Goal: Find specific page/section: Find specific page/section

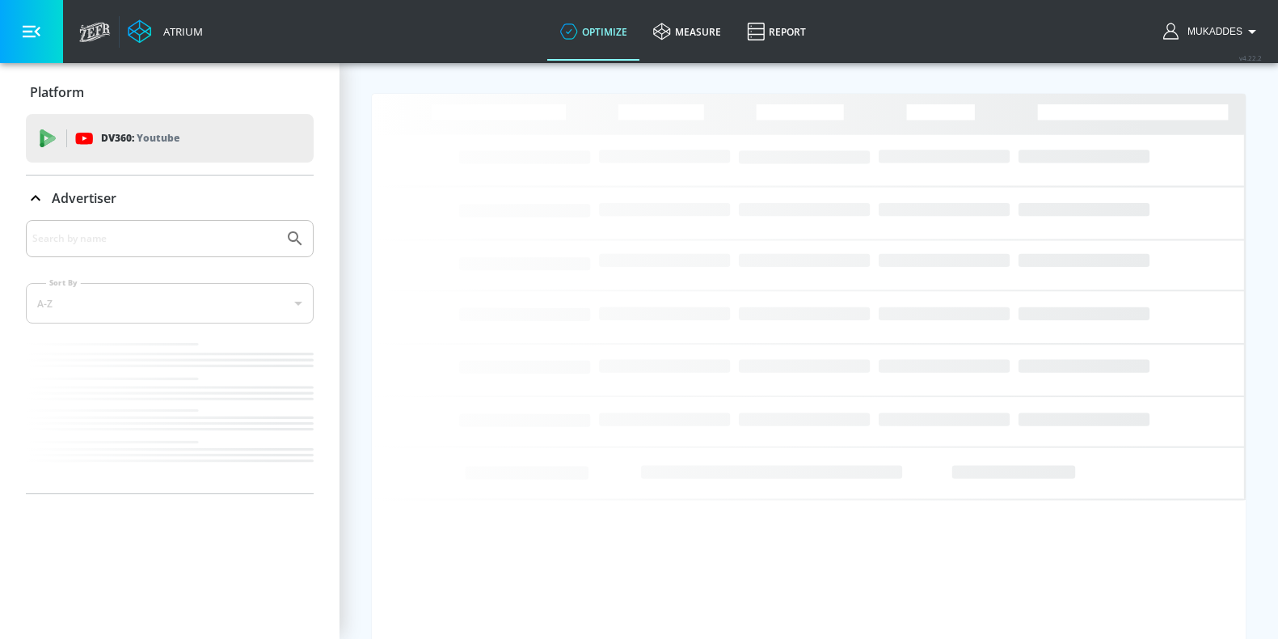
click at [630, 449] on icon "Loading..." at bounding box center [809, 334] width 874 height 481
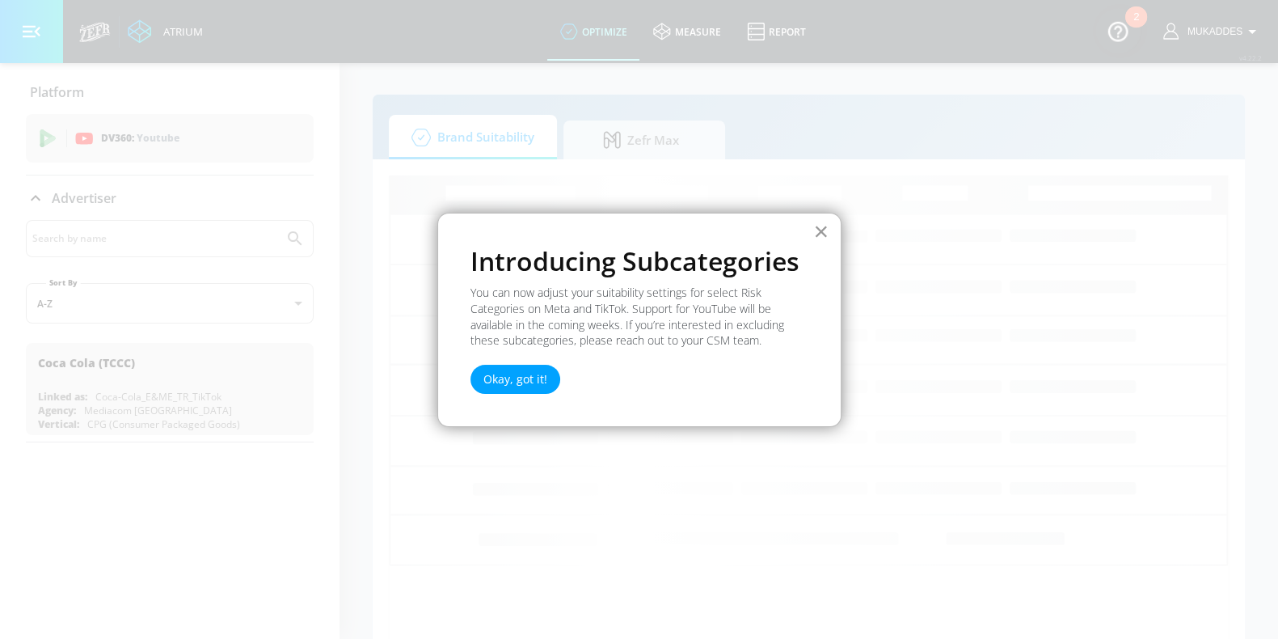
click at [823, 226] on button "×" at bounding box center [820, 231] width 15 height 26
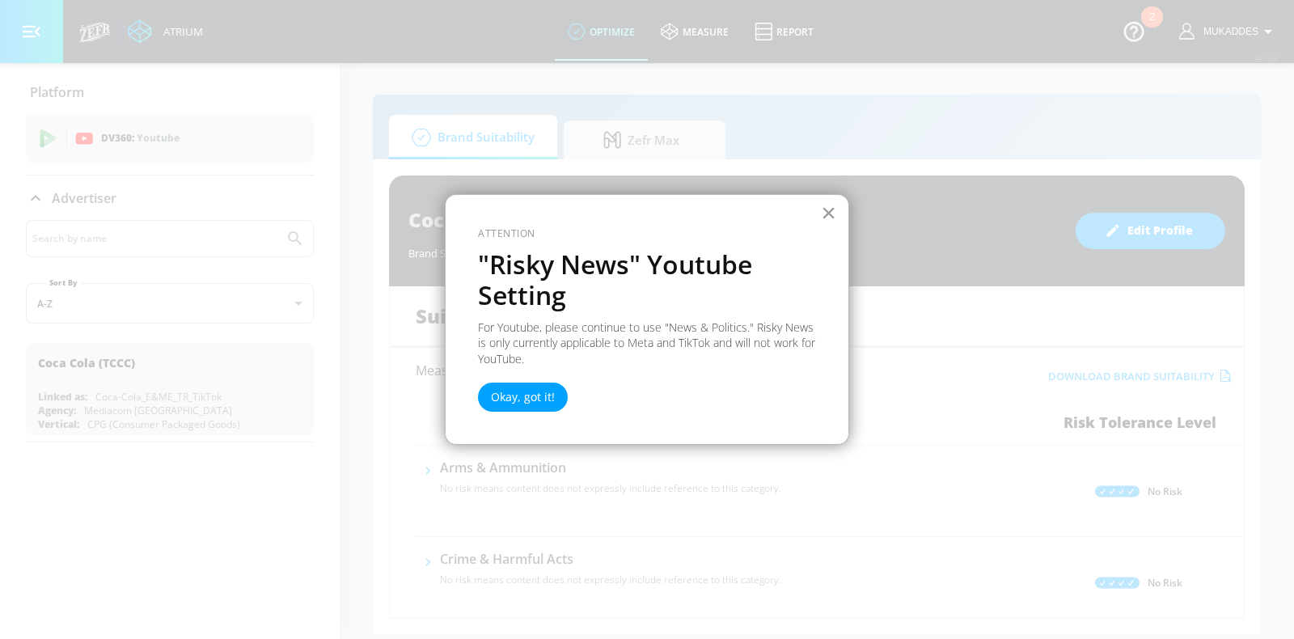
click at [830, 214] on button "×" at bounding box center [828, 213] width 15 height 26
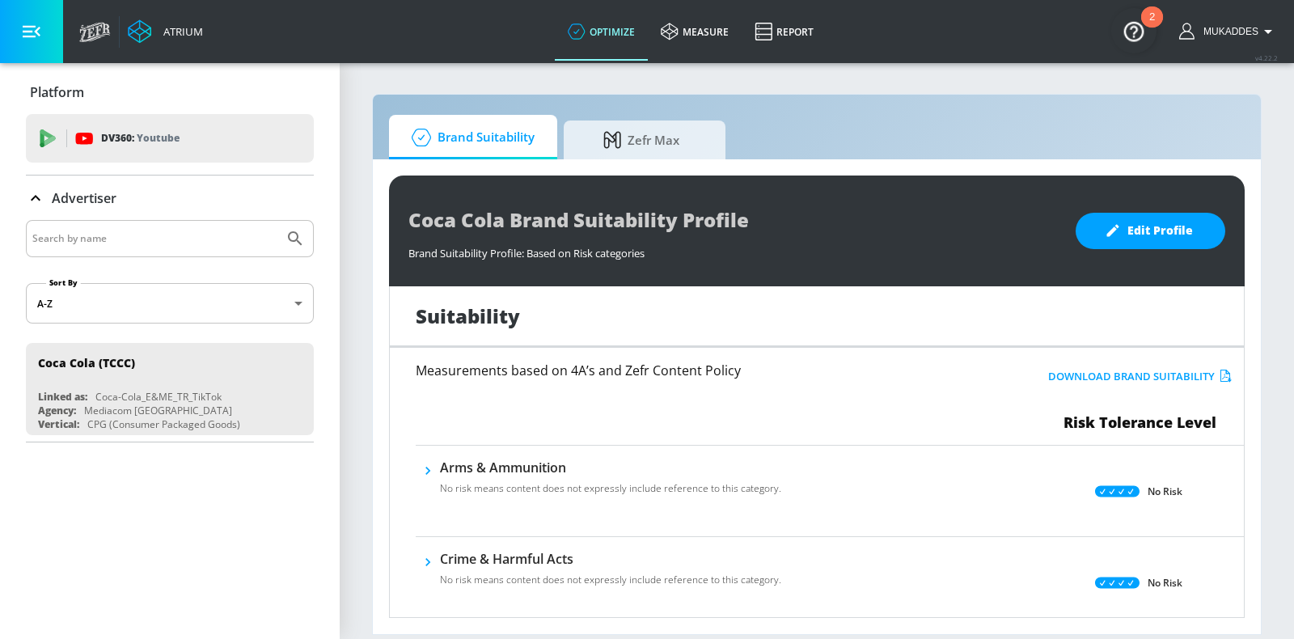
click at [123, 236] on input "Search by name" at bounding box center [154, 238] width 245 height 21
click at [631, 144] on span "Zefr Max" at bounding box center [641, 137] width 123 height 39
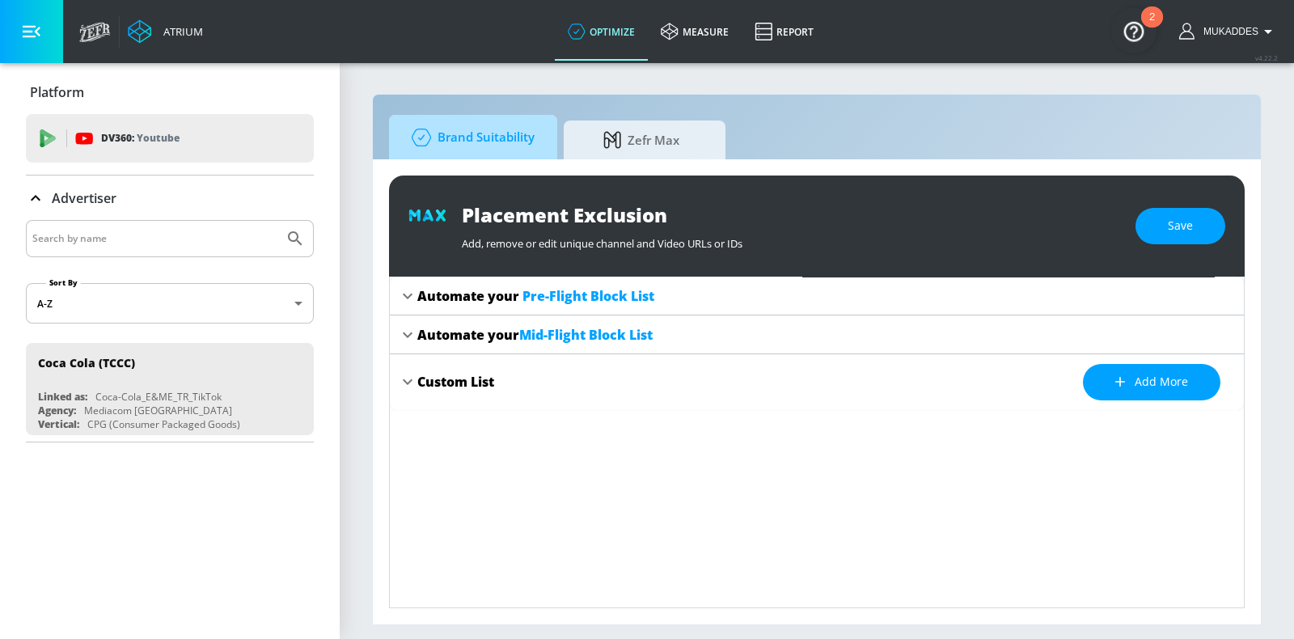
click at [475, 144] on span "Brand Suitability" at bounding box center [469, 137] width 129 height 39
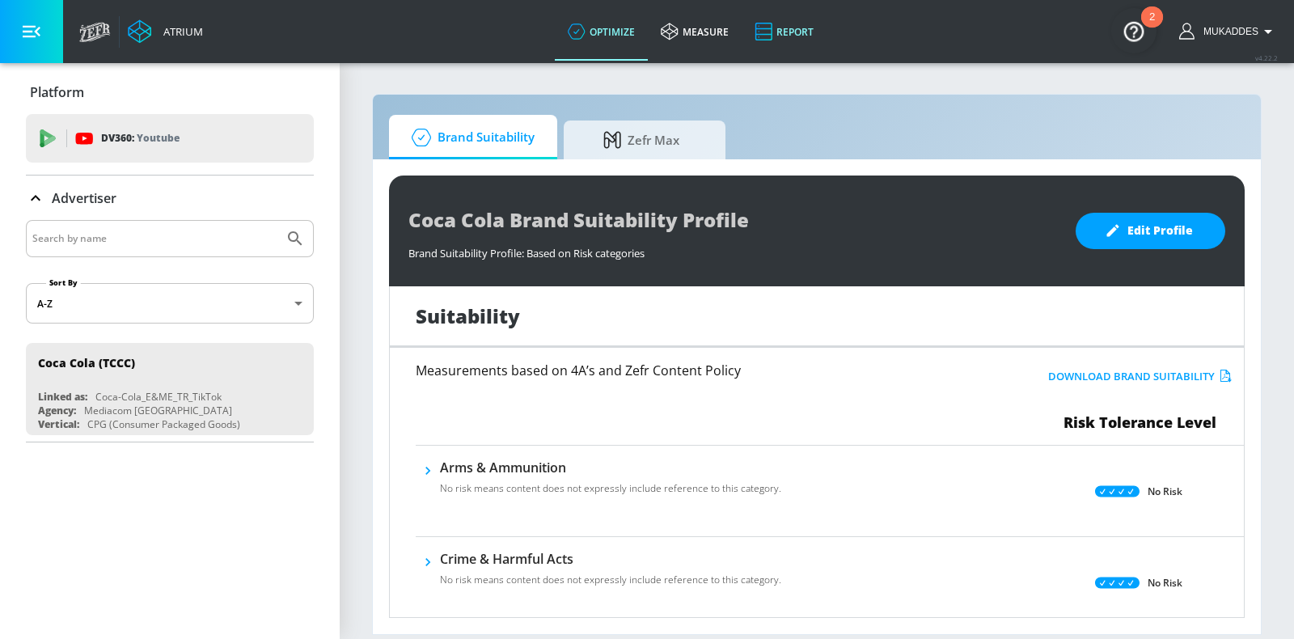
click at [762, 30] on icon at bounding box center [763, 31] width 18 height 19
click at [164, 238] on input "Search by name" at bounding box center [154, 238] width 245 height 21
type input "cappy"
click at [277, 221] on button "Submit Search" at bounding box center [295, 239] width 36 height 36
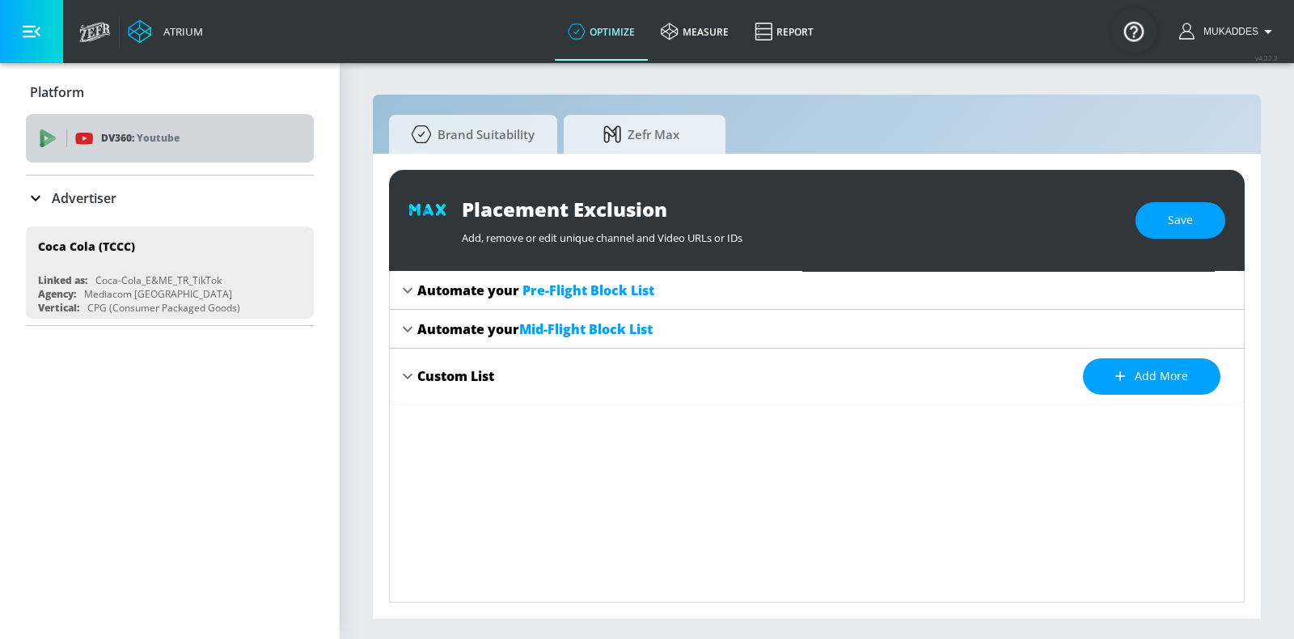
click at [157, 140] on p "Youtube" at bounding box center [158, 137] width 43 height 17
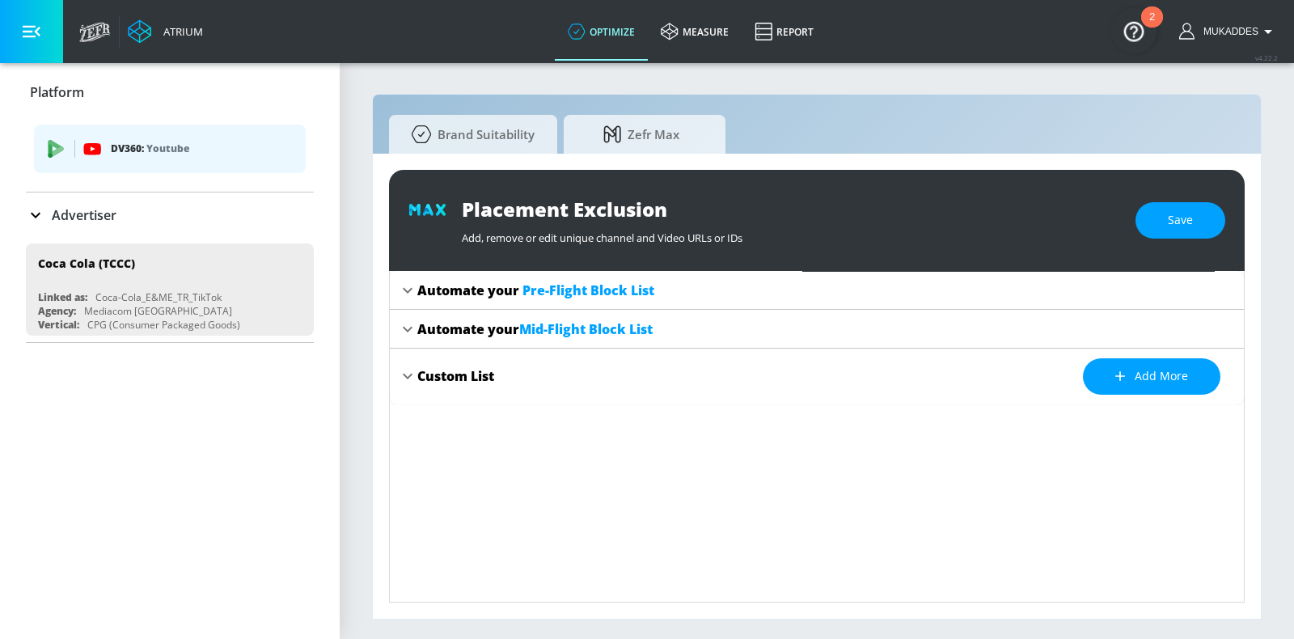
click at [157, 140] on p "Youtube" at bounding box center [167, 148] width 43 height 17
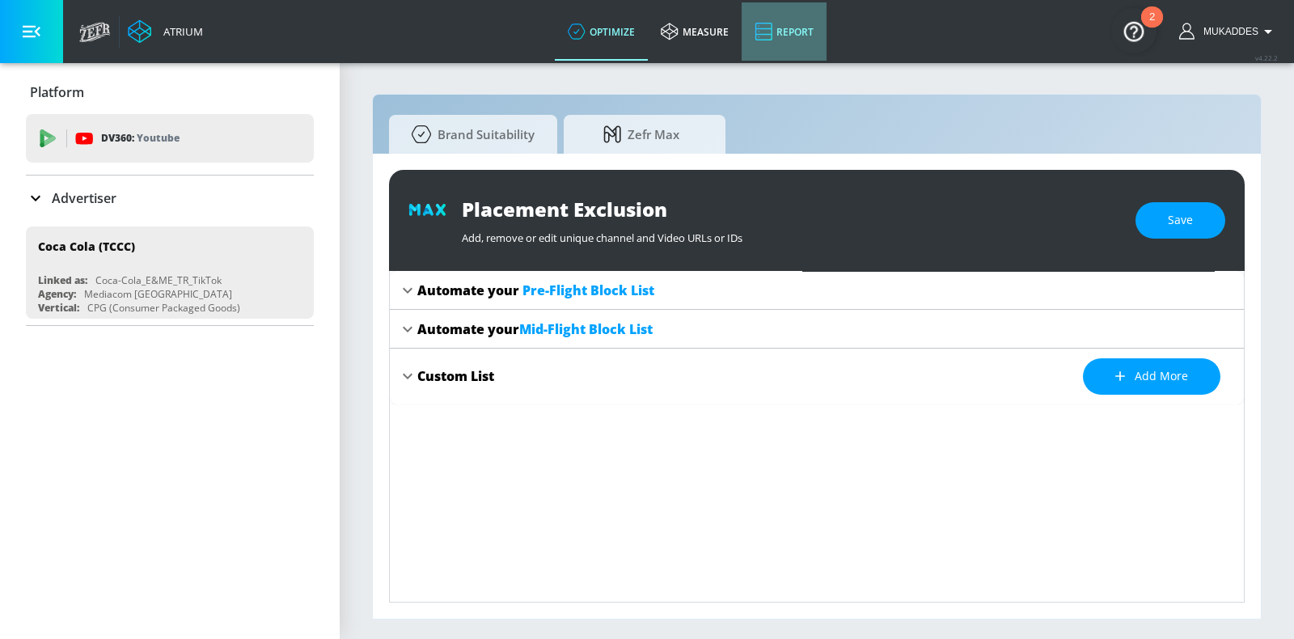
click at [784, 36] on link "Report" at bounding box center [784, 31] width 85 height 58
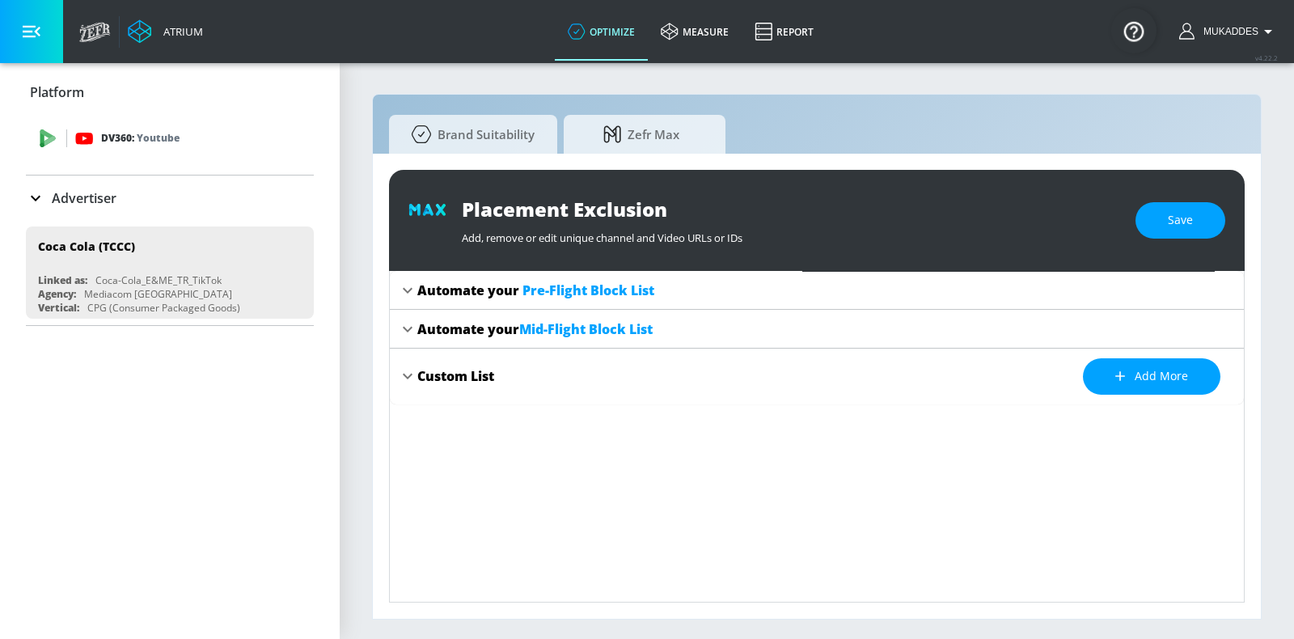
click at [109, 150] on div "DV360: Youtube" at bounding box center [170, 138] width 288 height 49
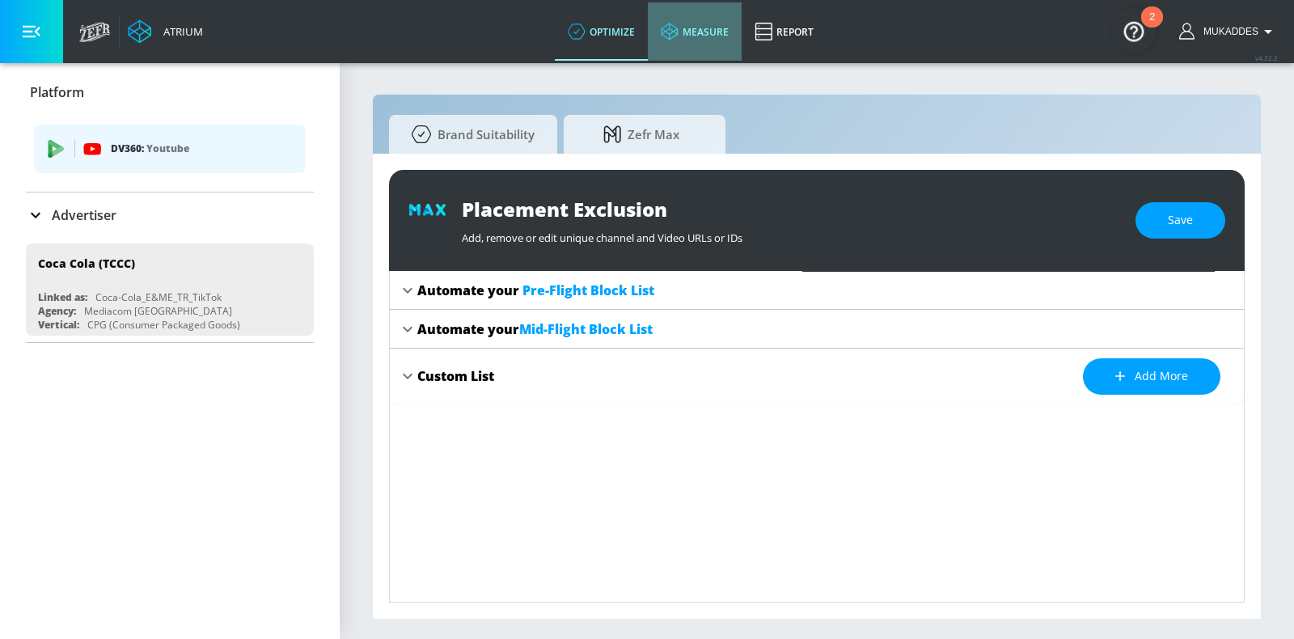
click at [707, 37] on link "measure" at bounding box center [695, 31] width 94 height 58
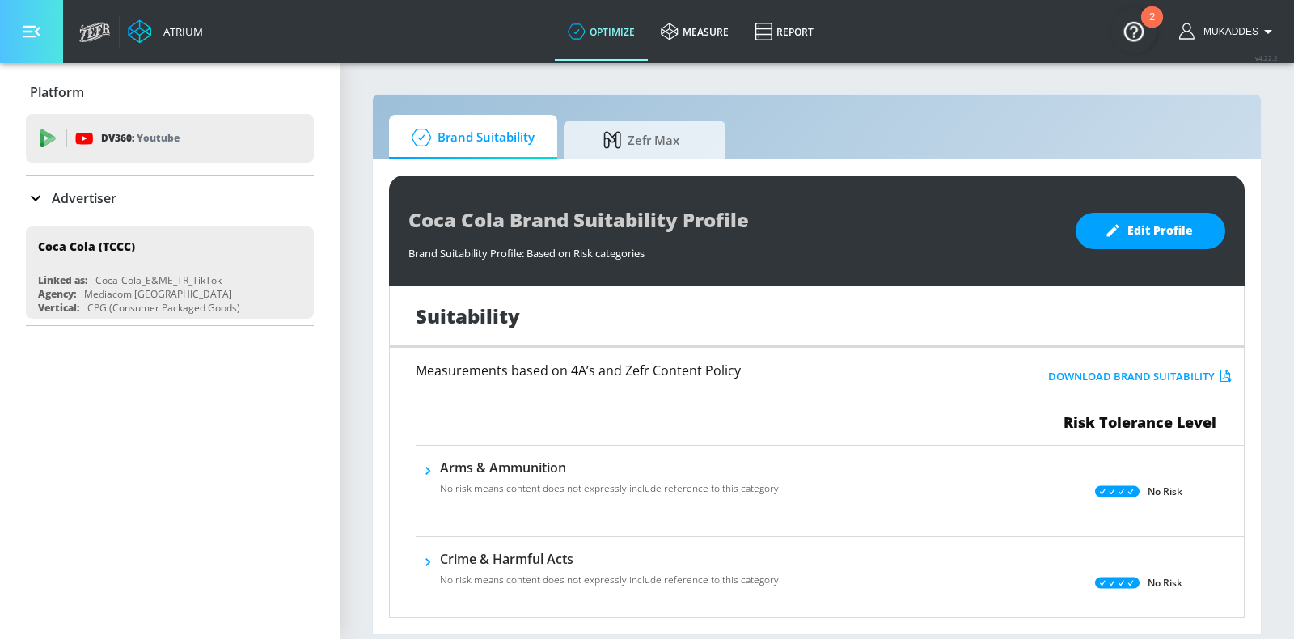
click at [34, 22] on button "button" at bounding box center [31, 31] width 63 height 63
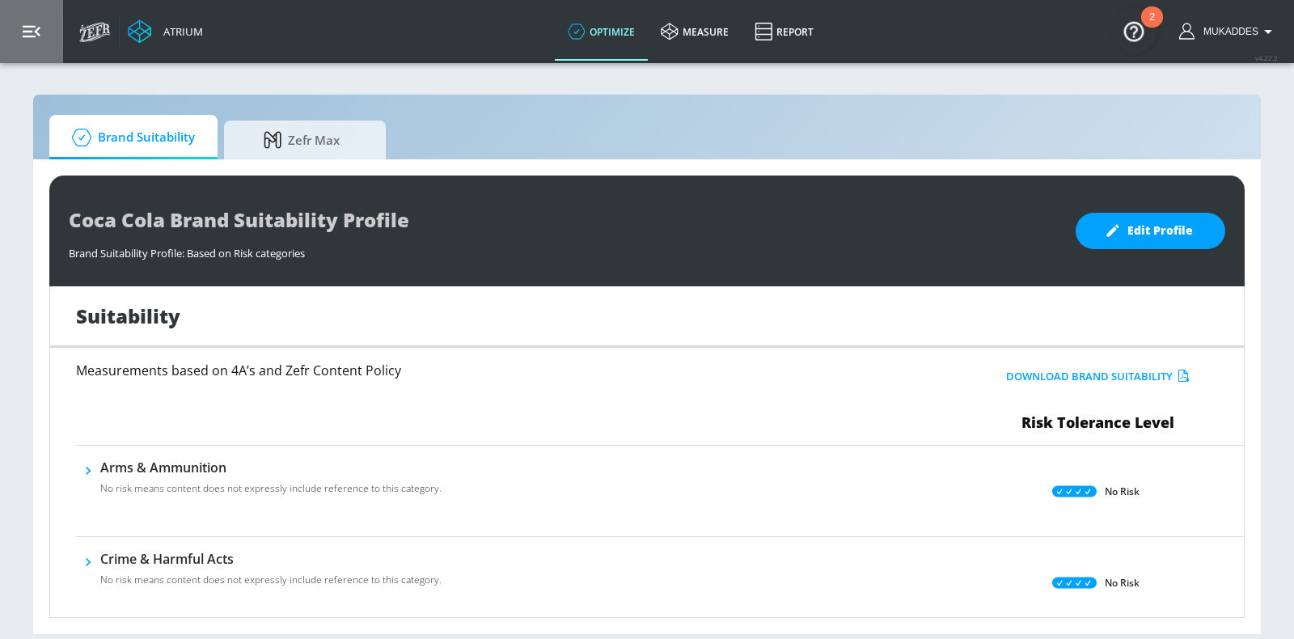
click at [34, 22] on button "button" at bounding box center [31, 31] width 63 height 63
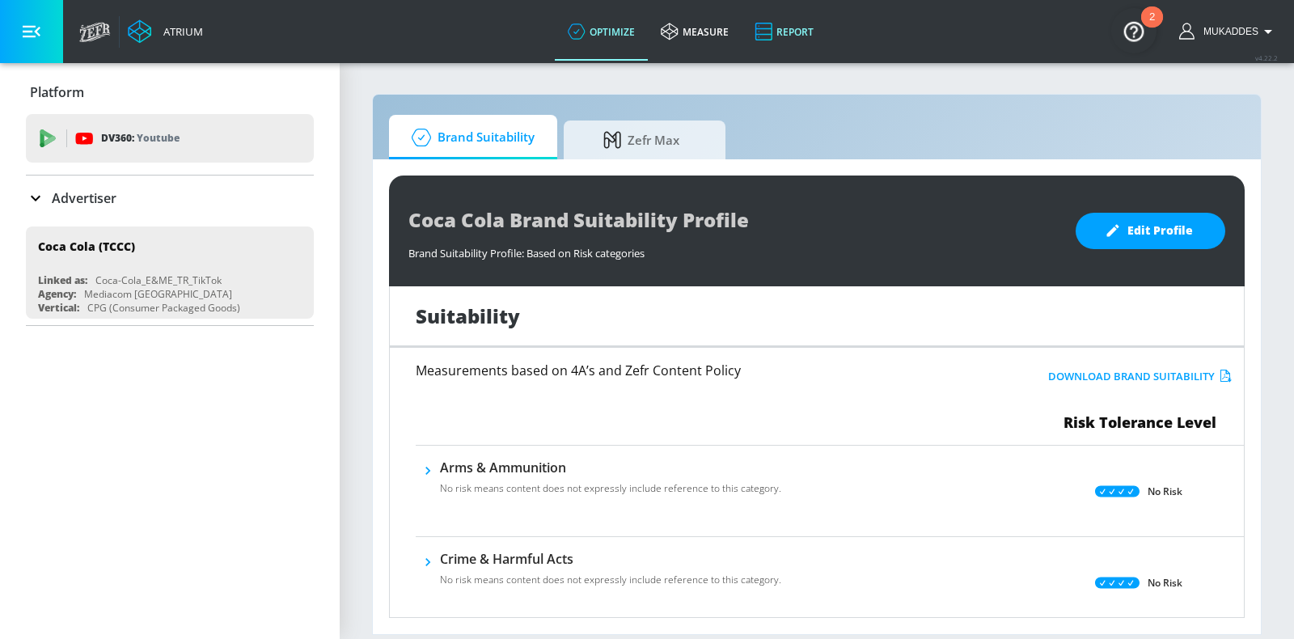
click at [796, 31] on link "Report" at bounding box center [784, 31] width 85 height 58
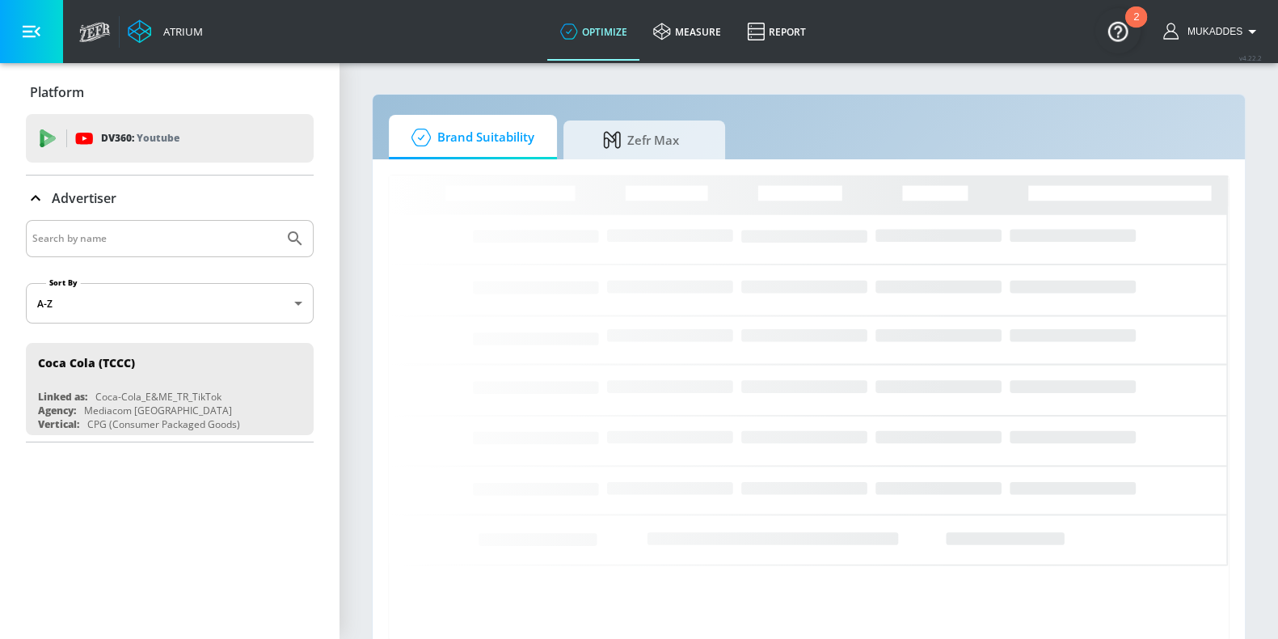
click at [186, 229] on input "Search by name" at bounding box center [154, 238] width 245 height 21
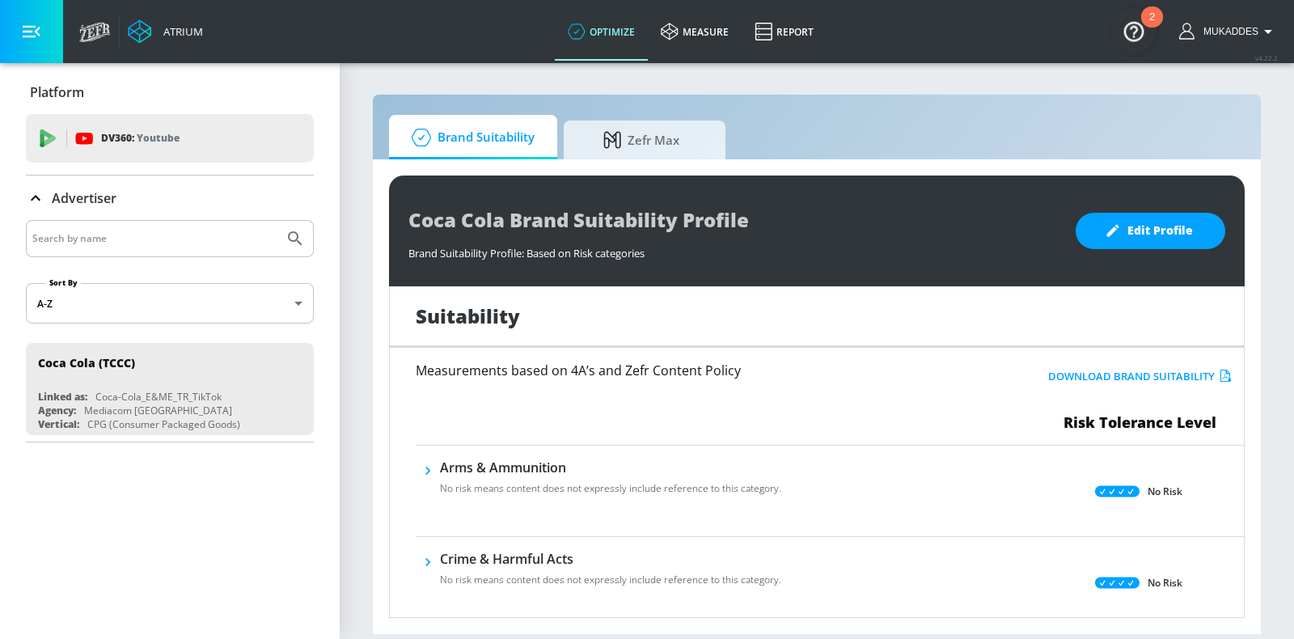
click at [182, 243] on input "Search by name" at bounding box center [154, 238] width 245 height 21
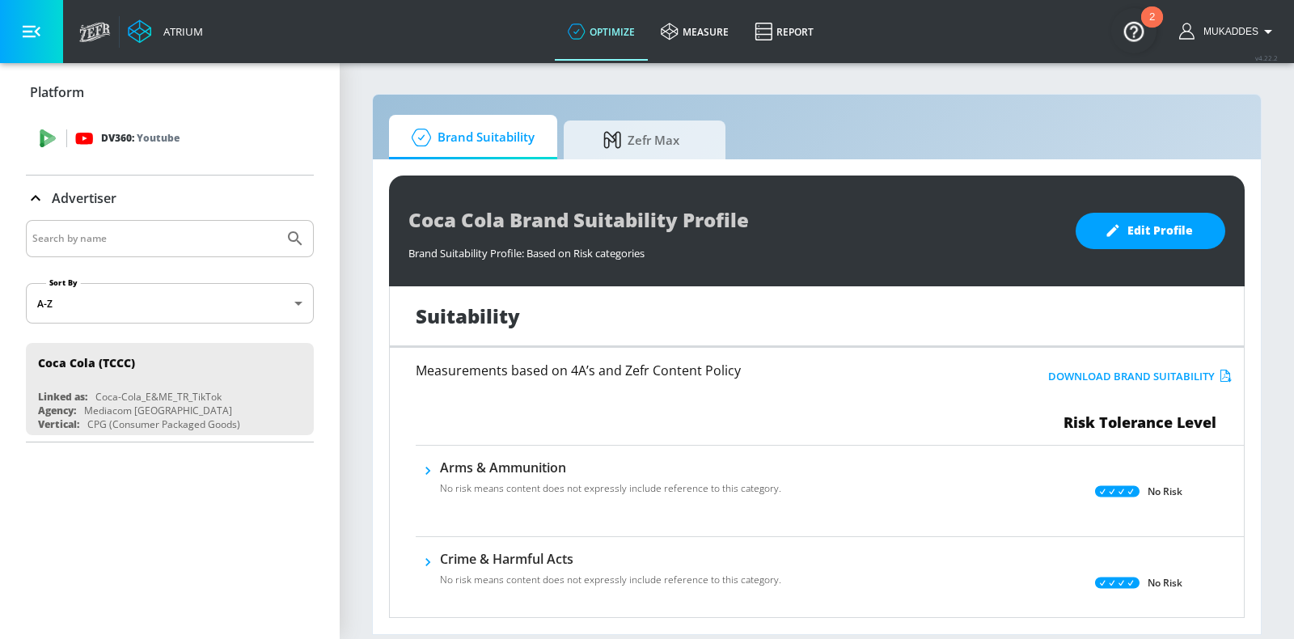
click at [136, 140] on p "DV360: Youtube" at bounding box center [140, 138] width 78 height 18
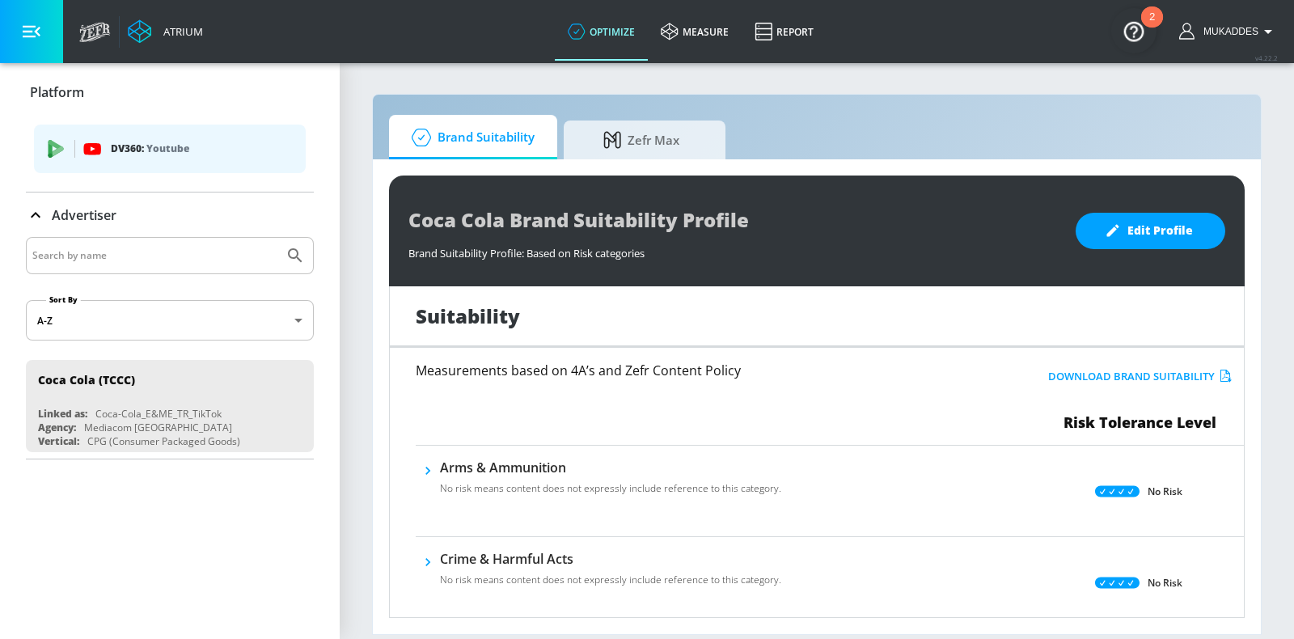
scroll to position [505, 0]
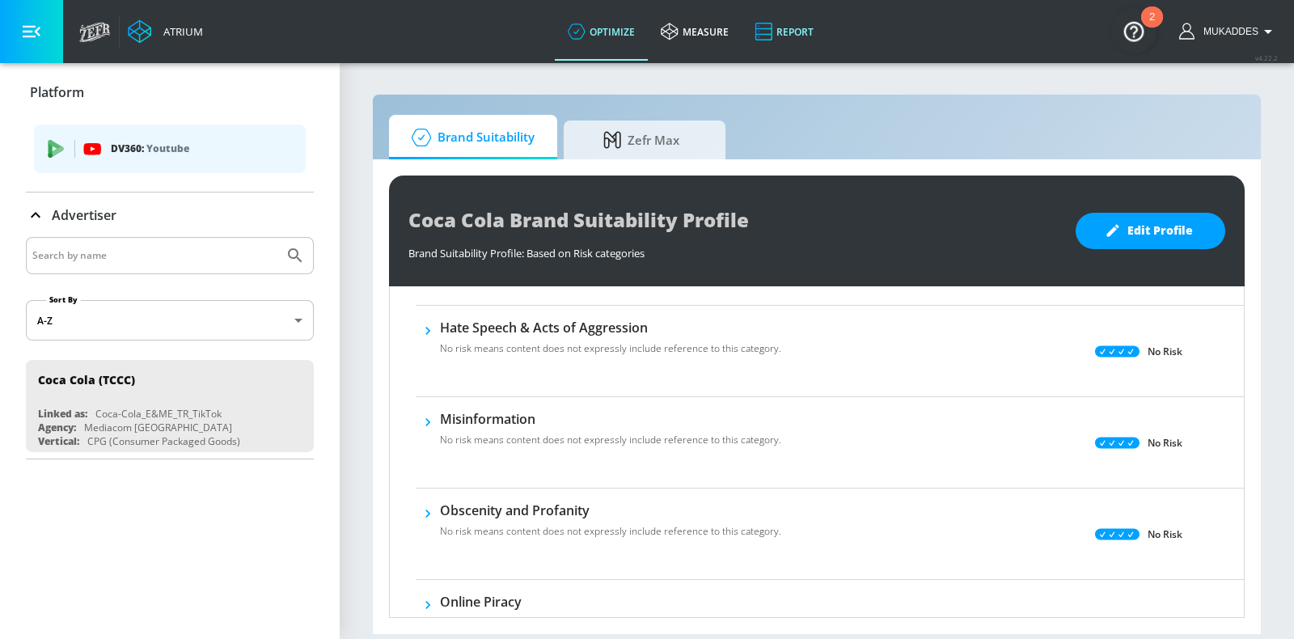
click at [762, 22] on icon at bounding box center [763, 31] width 18 height 19
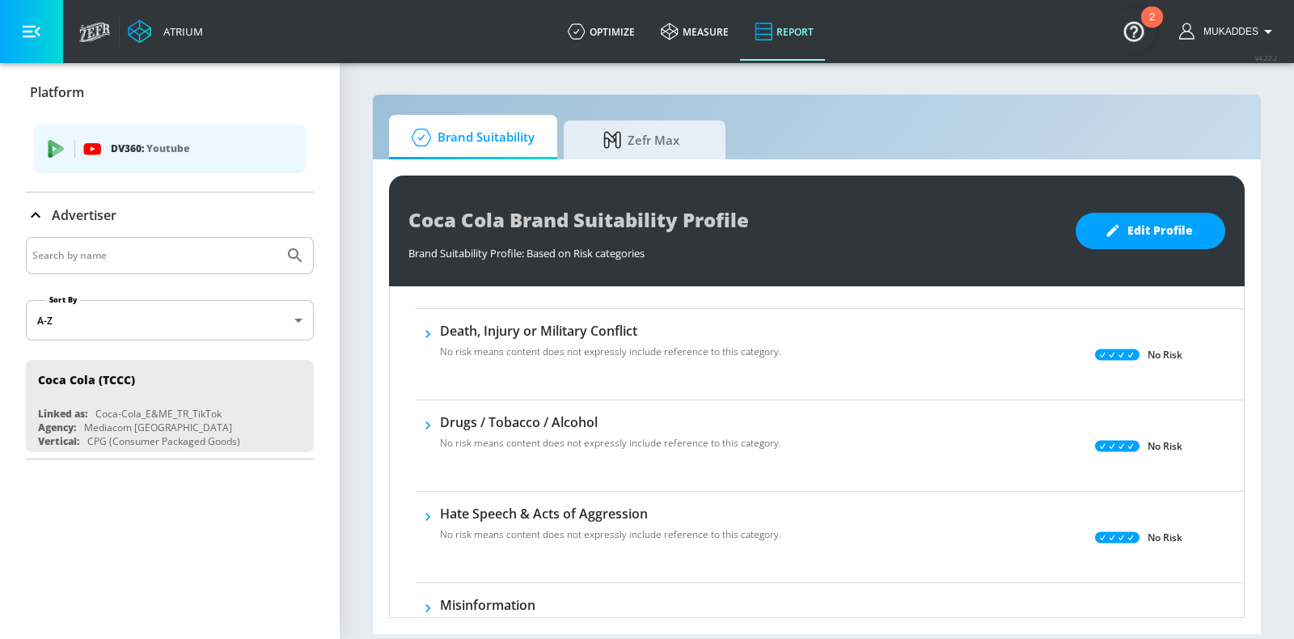
scroll to position [0, 0]
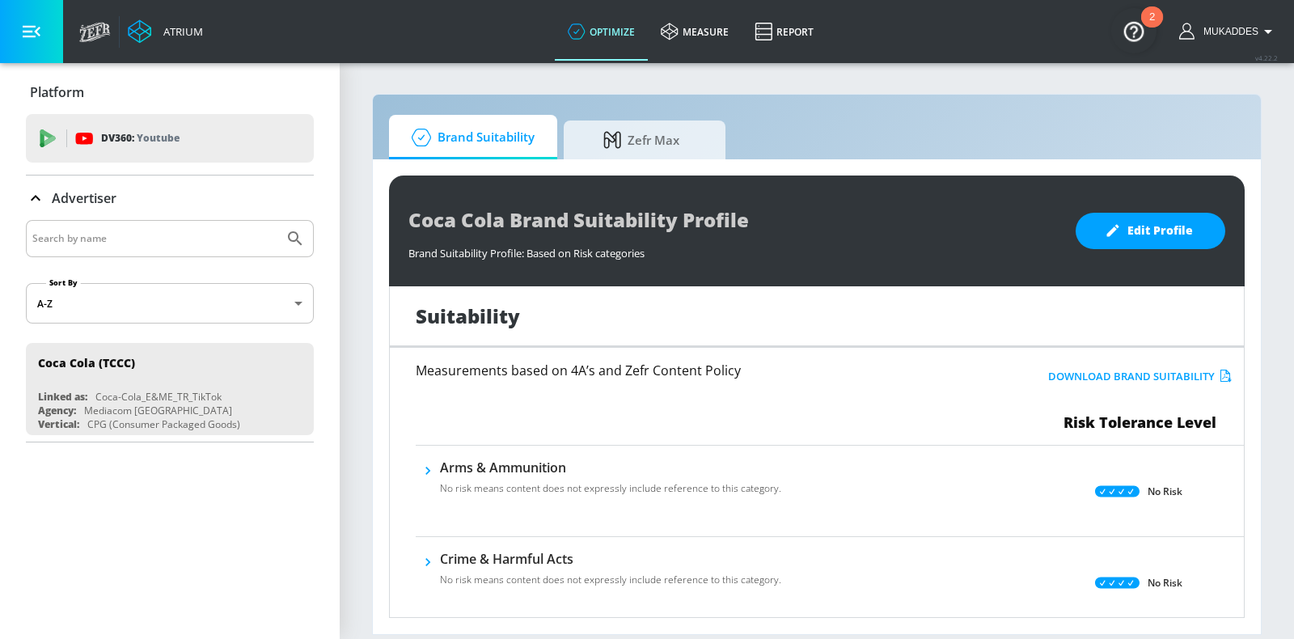
scroll to position [404, 0]
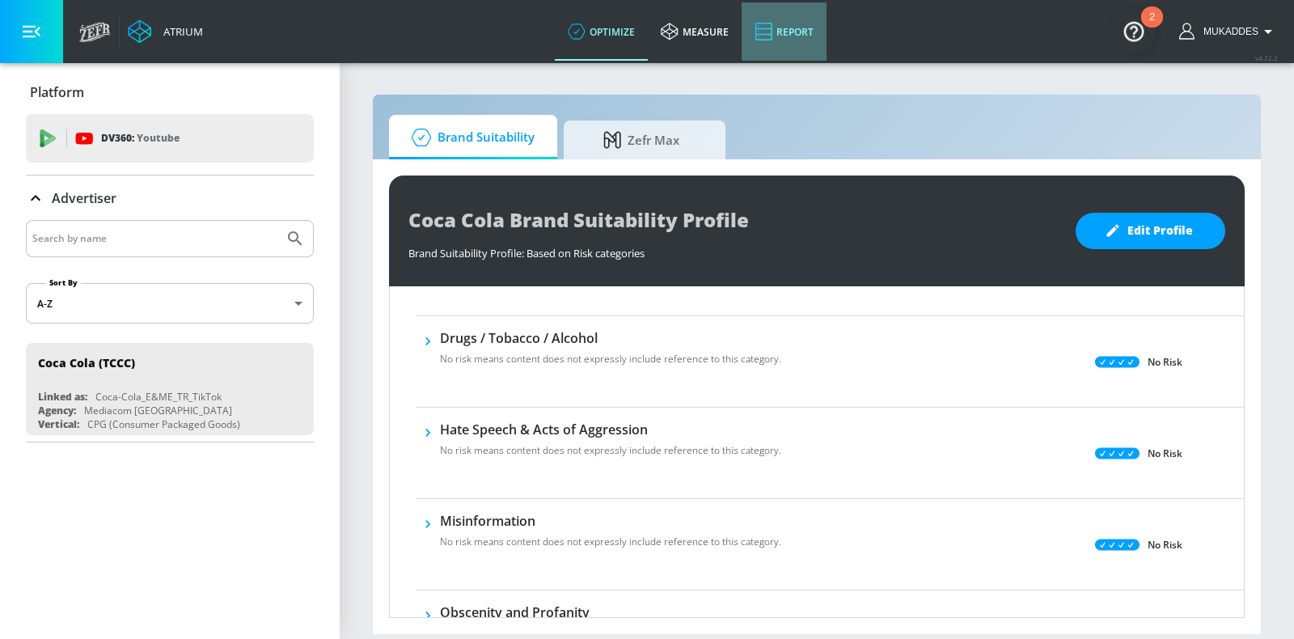
click at [791, 25] on link "Report" at bounding box center [784, 31] width 85 height 58
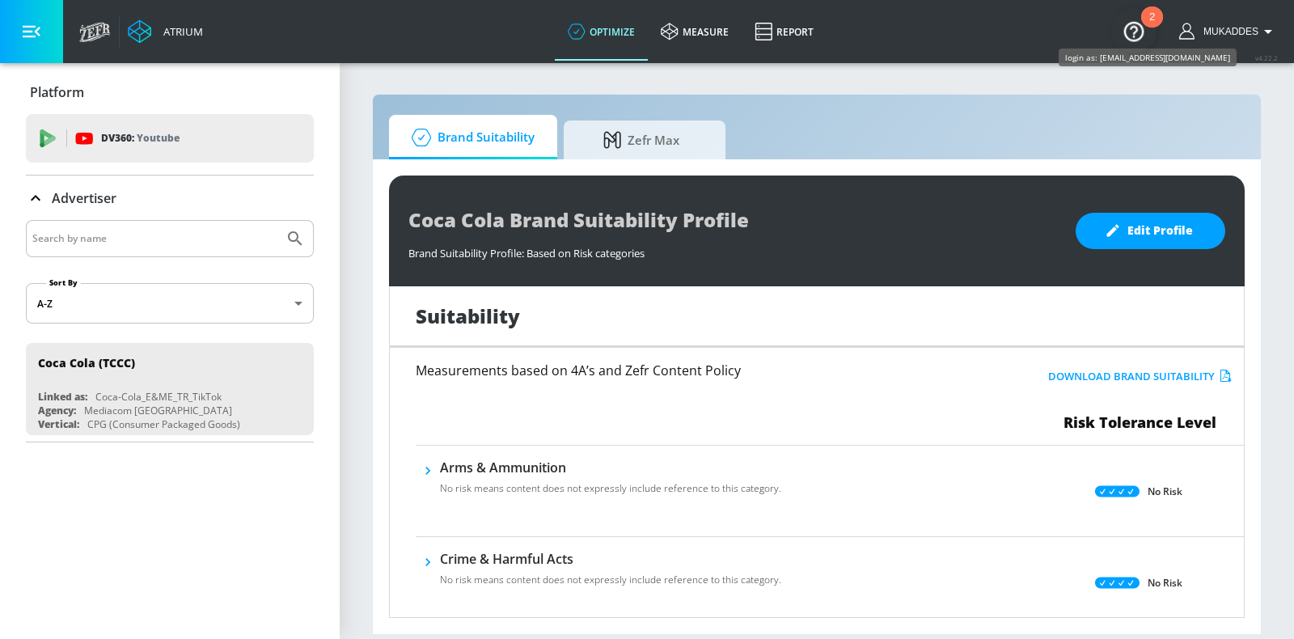
click at [1253, 32] on span "Mukaddes" at bounding box center [1227, 31] width 61 height 11
click at [776, 91] on div at bounding box center [647, 319] width 1294 height 639
click at [788, 32] on link "Report" at bounding box center [784, 31] width 85 height 58
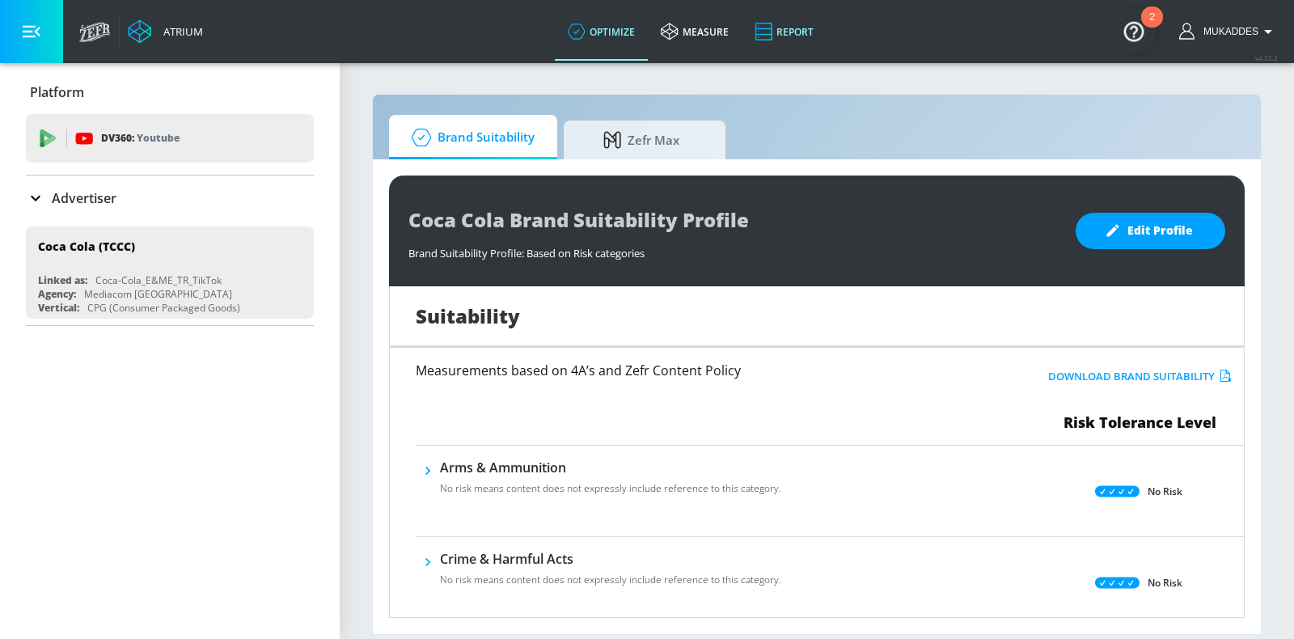
click at [792, 34] on link "Report" at bounding box center [784, 31] width 85 height 58
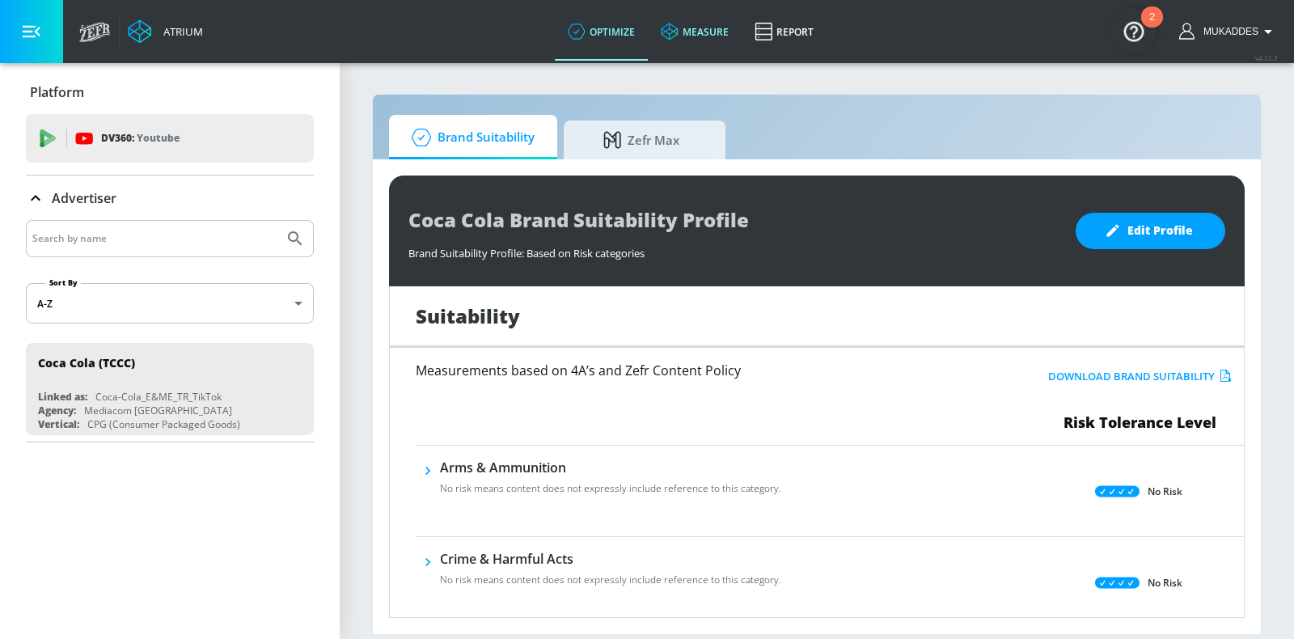
click at [700, 30] on link "measure" at bounding box center [695, 31] width 94 height 58
